Goal: Task Accomplishment & Management: Manage account settings

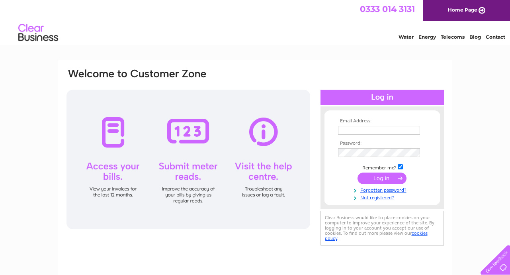
type input "thegalleon@live.co.uk"
click at [389, 174] on input "submit" at bounding box center [382, 177] width 49 height 11
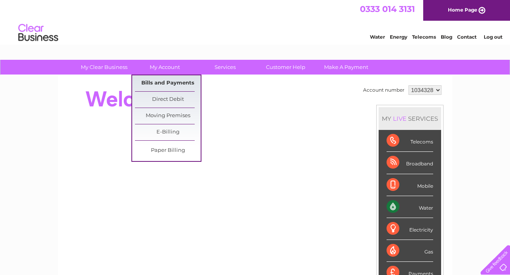
click at [163, 90] on link "Bills and Payments" at bounding box center [168, 83] width 66 height 16
click at [161, 81] on link "Bills and Payments" at bounding box center [168, 83] width 66 height 16
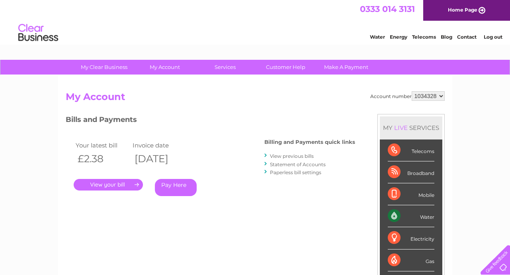
click at [96, 185] on link "." at bounding box center [108, 185] width 69 height 12
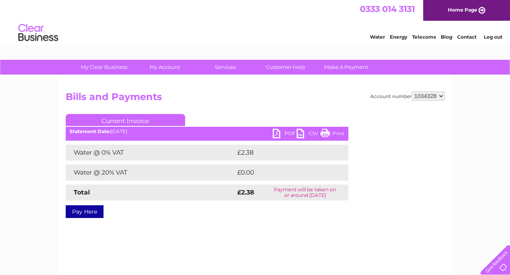
click at [277, 135] on link "PDF" at bounding box center [285, 135] width 24 height 12
